Goal: Information Seeking & Learning: Learn about a topic

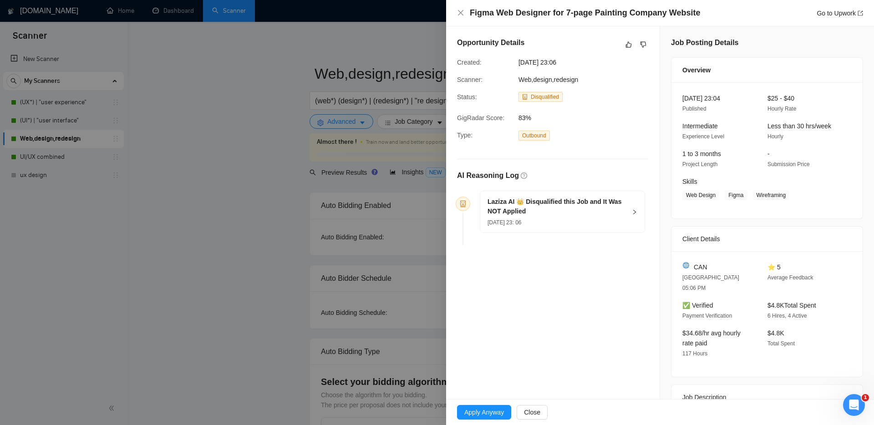
click at [709, 386] on div "Job Description" at bounding box center [767, 397] width 169 height 25
click at [641, 208] on div "[PERSON_NAME] AI 👑 Disqualified this Job and It Was NOT Applied [DATE] 23: 06" at bounding box center [562, 211] width 164 height 41
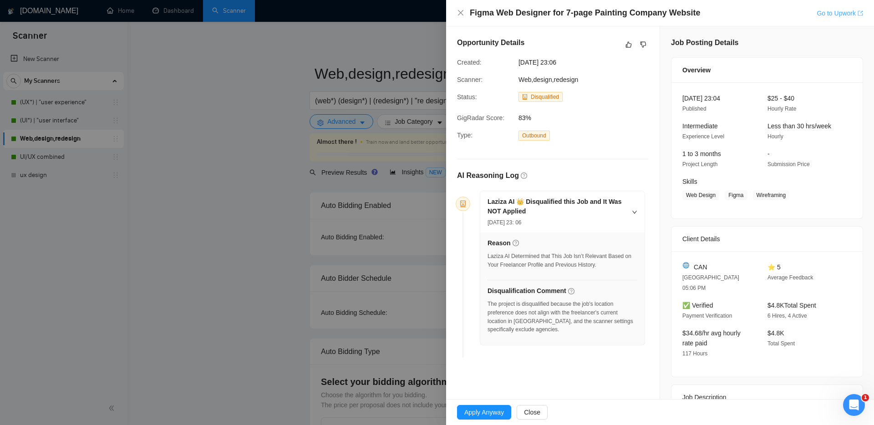
click at [831, 10] on link "Go to Upwork" at bounding box center [840, 13] width 46 height 7
click at [462, 12] on icon "close" at bounding box center [460, 12] width 5 height 5
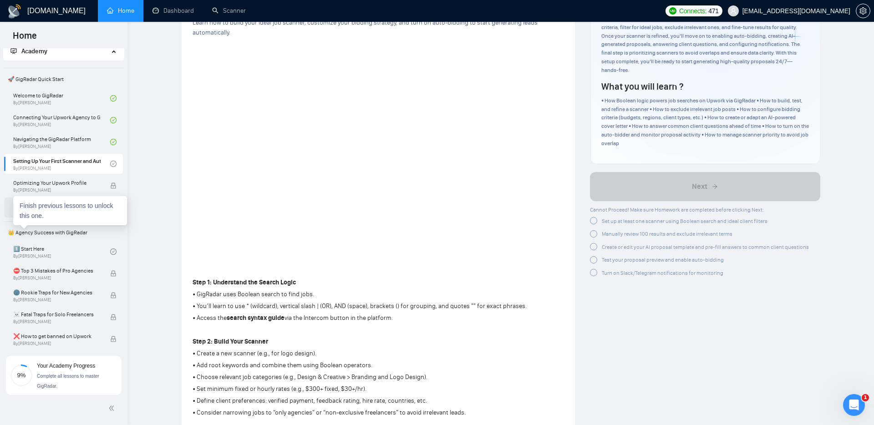
scroll to position [53, 0]
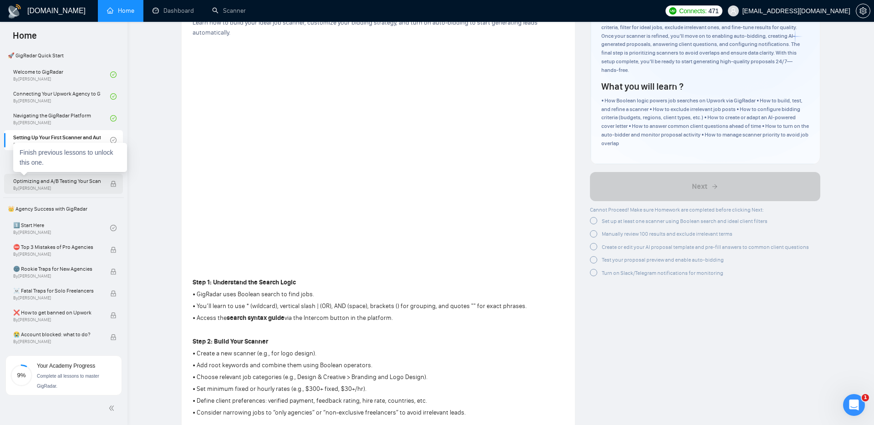
click at [61, 183] on span "Optimizing and A/B Testing Your Scanner for Better Results" at bounding box center [56, 181] width 87 height 9
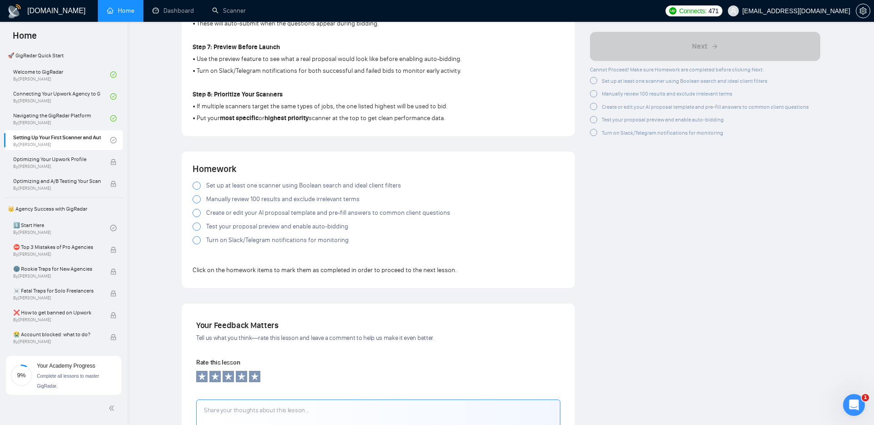
scroll to position [732, 0]
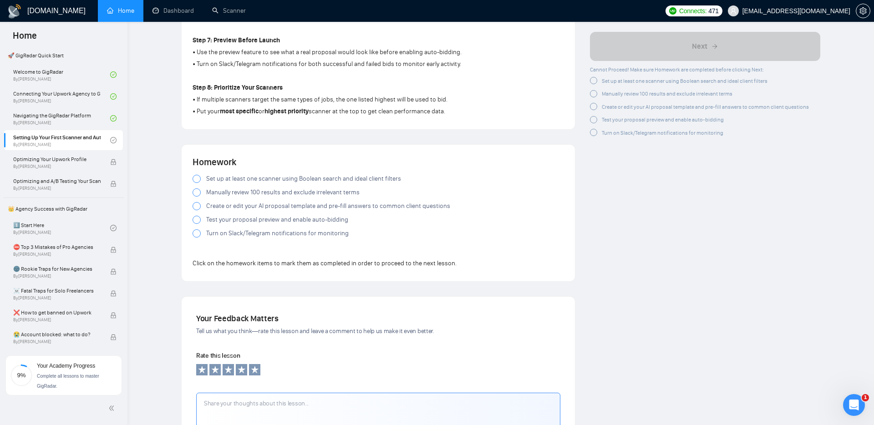
click at [198, 182] on div at bounding box center [197, 179] width 8 height 8
click at [195, 196] on div at bounding box center [197, 193] width 8 height 8
click at [195, 207] on div at bounding box center [197, 206] width 8 height 8
click at [197, 219] on div at bounding box center [197, 220] width 8 height 8
click at [196, 235] on div at bounding box center [197, 234] width 8 height 8
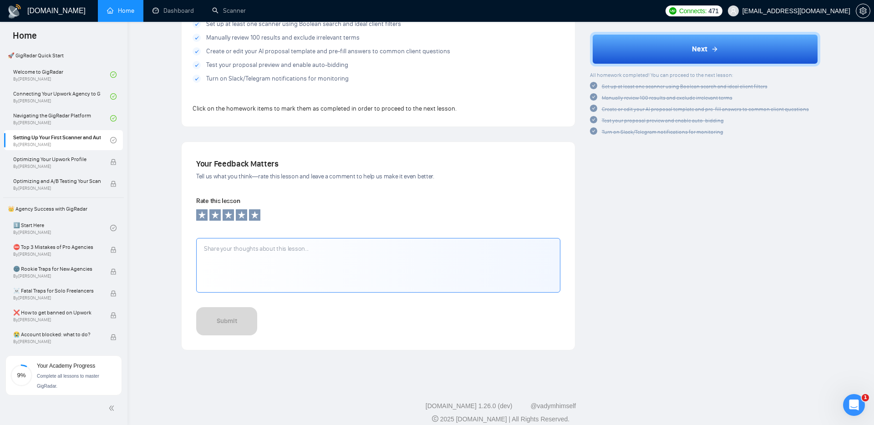
scroll to position [897, 0]
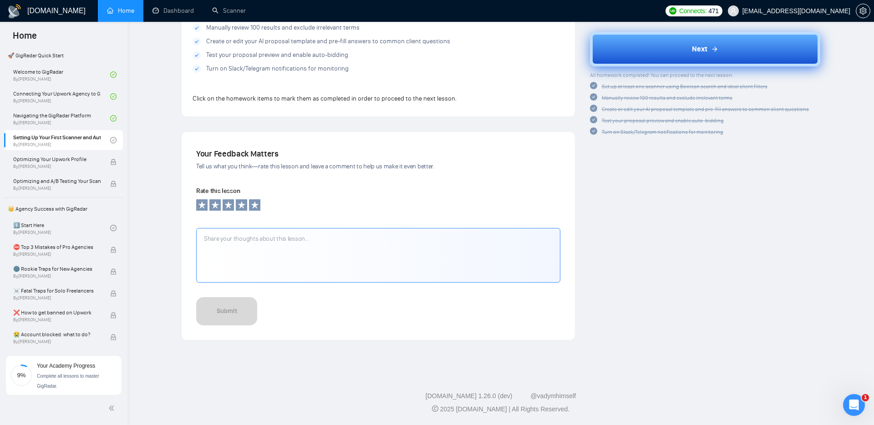
click at [640, 56] on button "Next" at bounding box center [705, 49] width 231 height 35
